Goal: Use online tool/utility

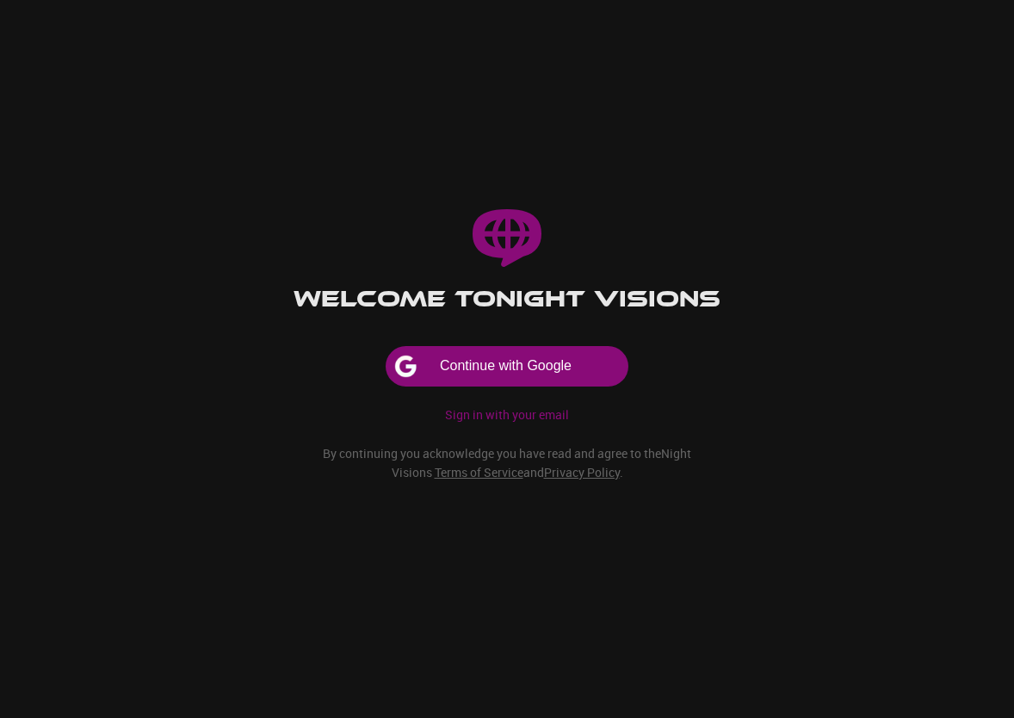
click at [510, 367] on button "Continue with Google" at bounding box center [506, 366] width 241 height 39
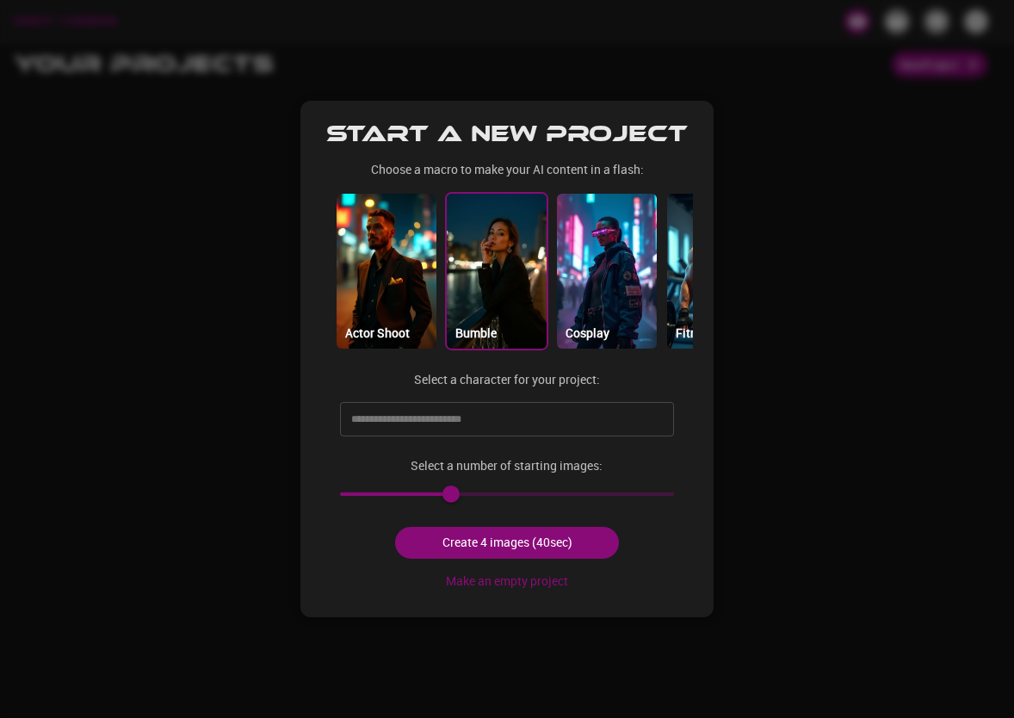
click at [499, 292] on img at bounding box center [497, 271] width 100 height 155
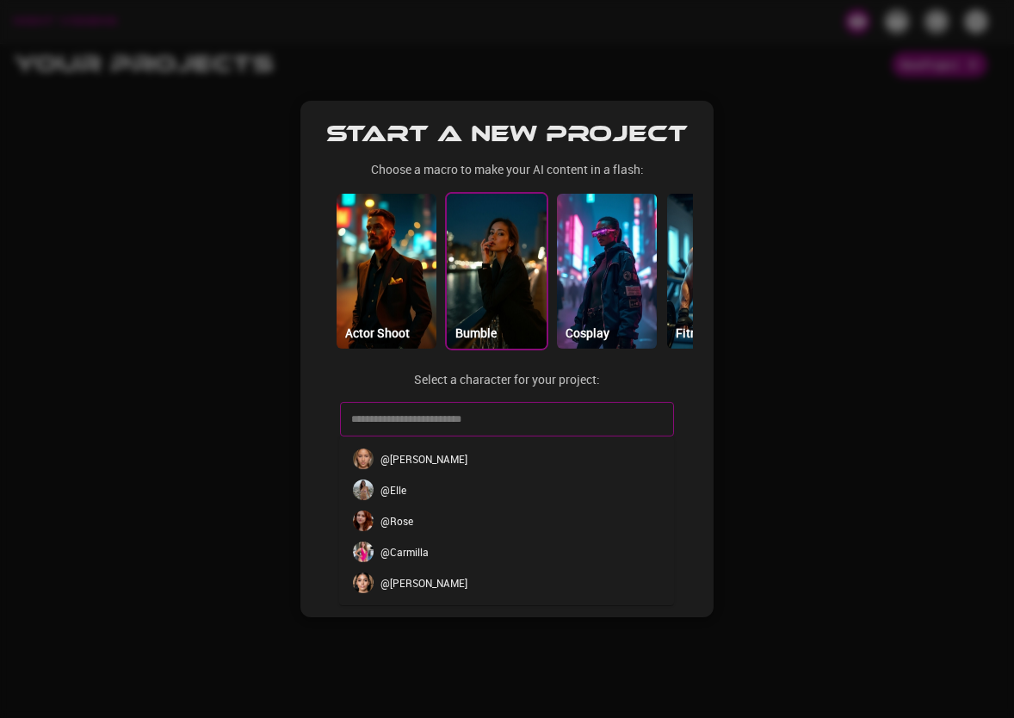
click at [427, 428] on input "text" at bounding box center [494, 419] width 294 height 28
click at [416, 484] on li "@ Elle" at bounding box center [506, 489] width 335 height 31
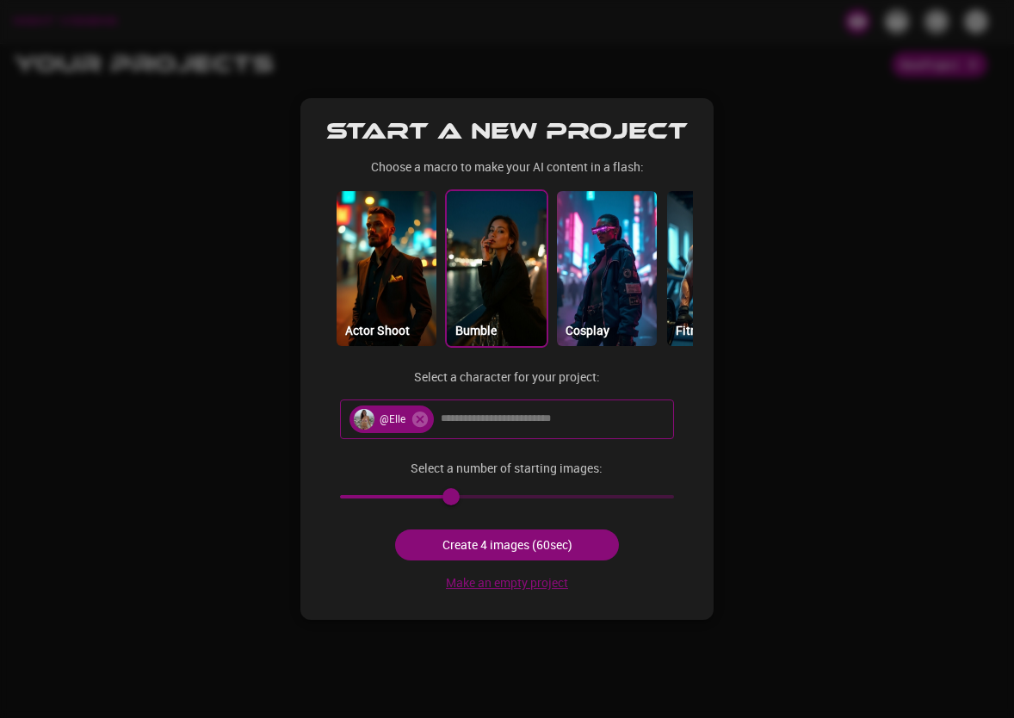
click at [491, 582] on button "Make an empty project" at bounding box center [507, 583] width 136 height 32
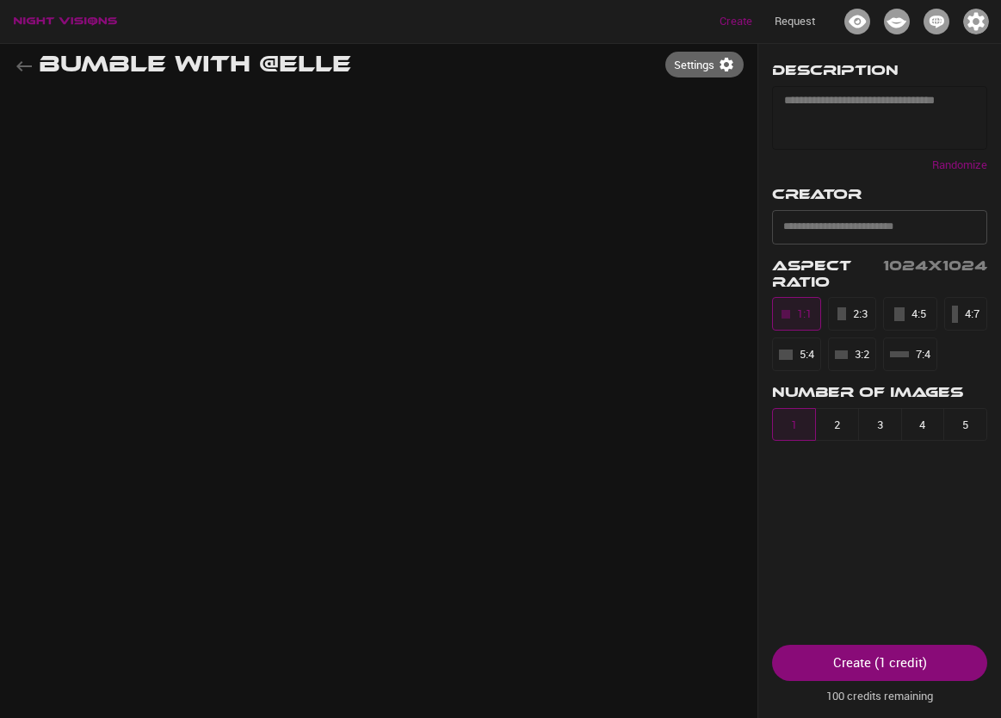
click at [819, 119] on textarea at bounding box center [879, 117] width 191 height 49
type textarea "**********"
click at [856, 236] on input "text" at bounding box center [866, 227] width 175 height 28
click at [863, 229] on input "text" at bounding box center [866, 227] width 175 height 28
click at [914, 669] on div "Create ( 1 credit )" at bounding box center [880, 661] width 94 height 22
